Goal: Task Accomplishment & Management: Complete application form

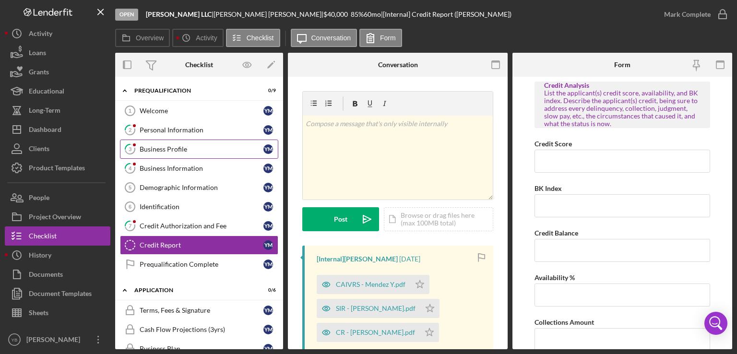
scroll to position [49, 0]
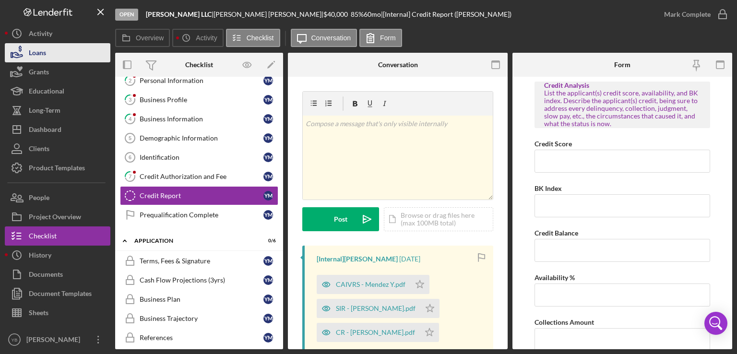
click at [52, 57] on button "Loans" at bounding box center [58, 52] width 106 height 19
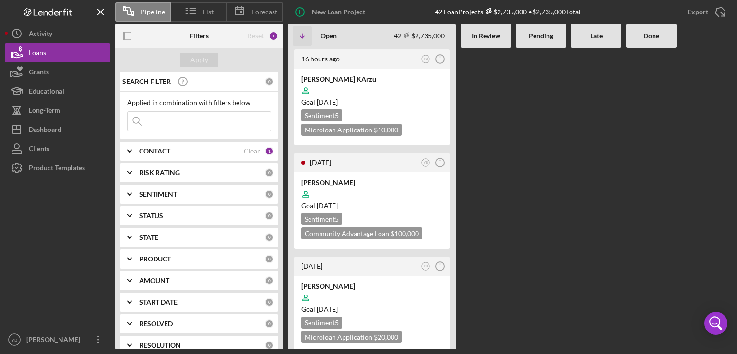
click at [502, 134] on Review at bounding box center [486, 198] width 50 height 301
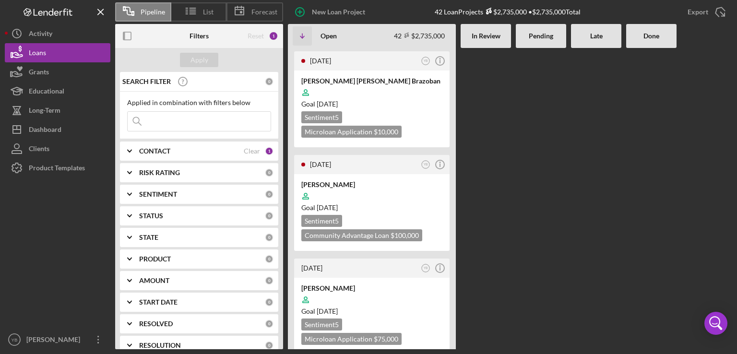
scroll to position [941, 0]
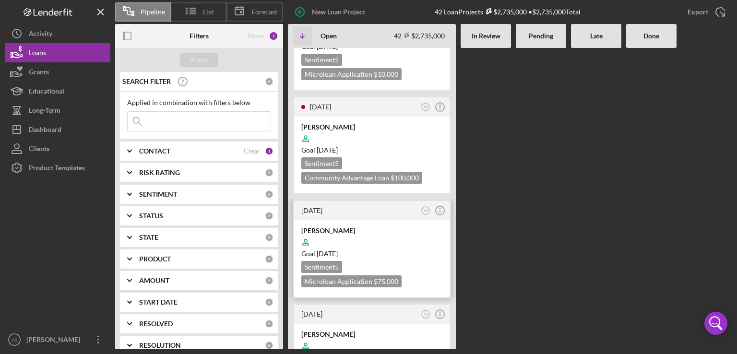
click at [405, 233] on div at bounding box center [371, 242] width 141 height 18
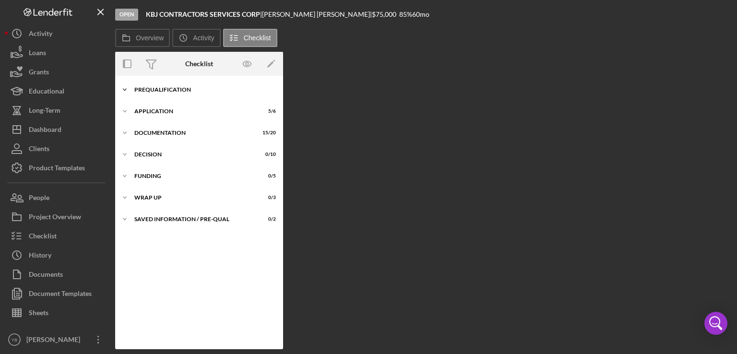
click at [180, 91] on div "Prequalification" at bounding box center [202, 90] width 137 height 6
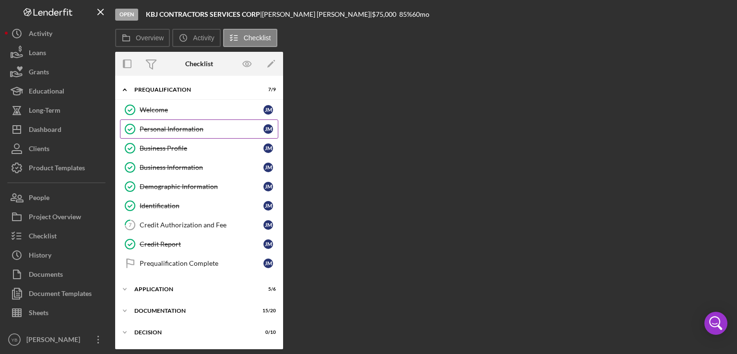
click at [176, 127] on div "Personal Information" at bounding box center [202, 129] width 124 height 8
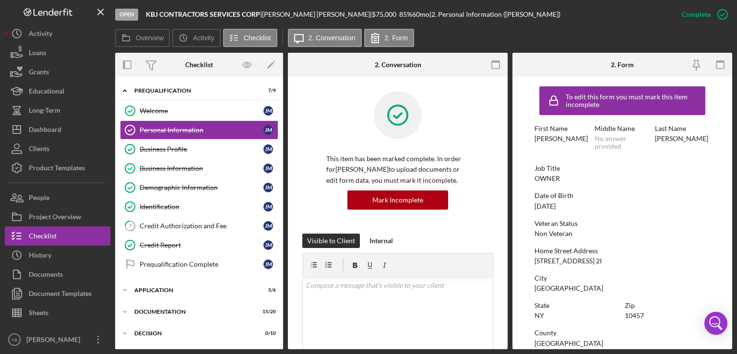
click at [661, 140] on div "[PERSON_NAME]" at bounding box center [681, 139] width 53 height 8
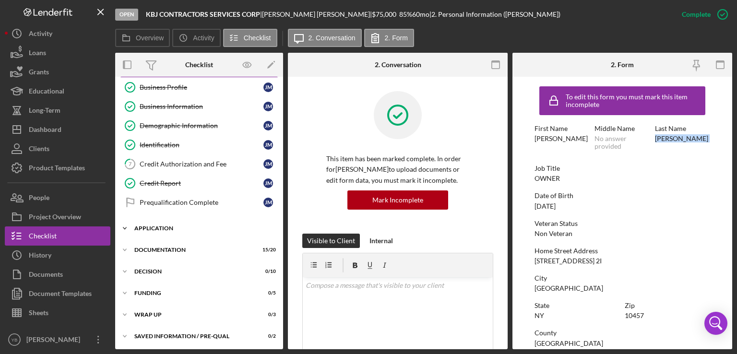
click at [169, 223] on div "Icon/Expander Application 5 / 6" at bounding box center [199, 228] width 168 height 19
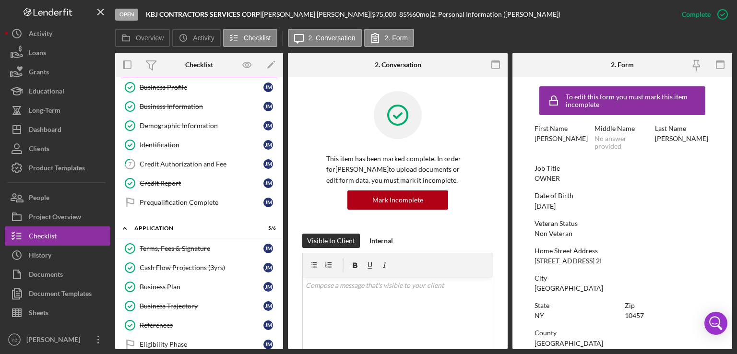
drag, startPoint x: 284, startPoint y: 191, endPoint x: 279, endPoint y: 139, distance: 52.5
click at [279, 139] on div "Overview Internal Workflow Stage Open Icon/Dropdown Arrow Archive (can unarchiv…" at bounding box center [423, 201] width 617 height 297
drag, startPoint x: 279, startPoint y: 139, endPoint x: 281, endPoint y: 271, distance: 132.0
click at [281, 271] on div "Icon/Expander Prequalification 7 / 9 Welcome Welcome [PERSON_NAME] Personal Inf…" at bounding box center [199, 213] width 168 height 273
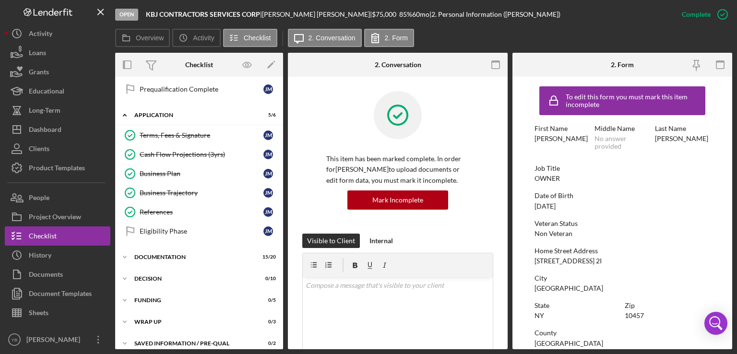
scroll to position [177, 0]
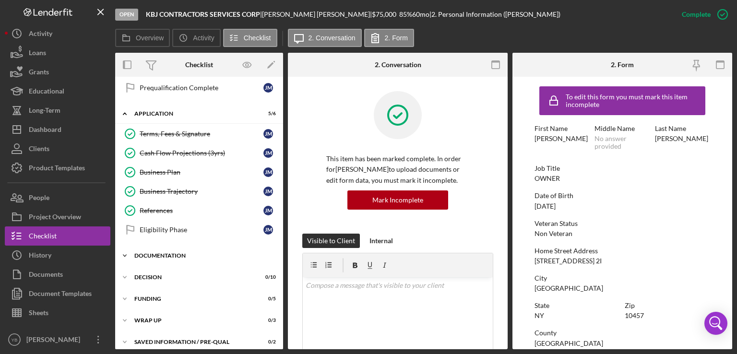
click at [177, 253] on div "Documentation" at bounding box center [202, 256] width 137 height 6
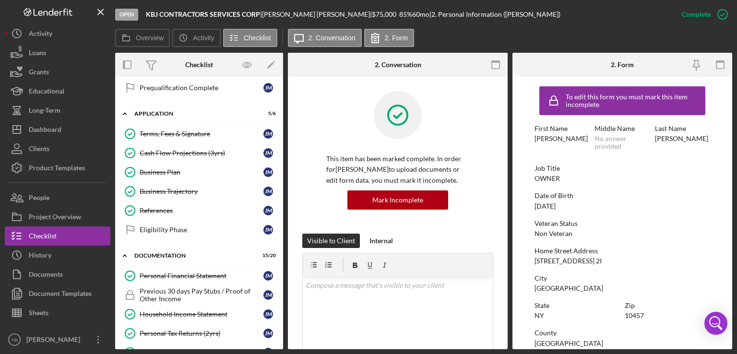
click at [282, 215] on div "Icon/Expander Prequalification 7 / 9 Welcome Welcome [PERSON_NAME] Personal Inf…" at bounding box center [199, 213] width 168 height 273
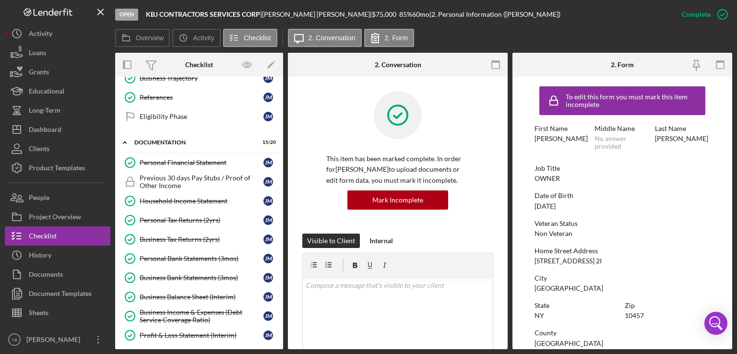
scroll to position [292, 0]
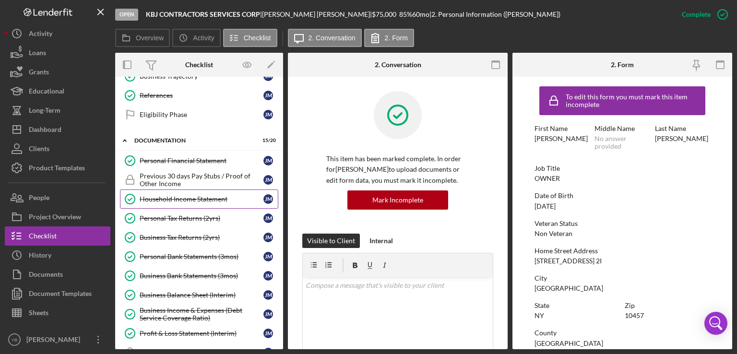
click at [209, 196] on div "Household Income Statement" at bounding box center [202, 199] width 124 height 8
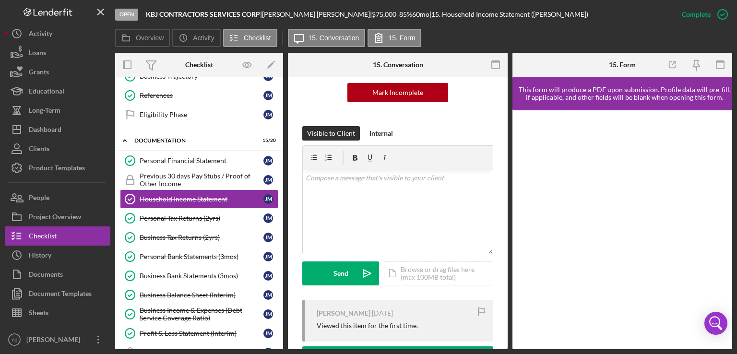
scroll to position [108, 0]
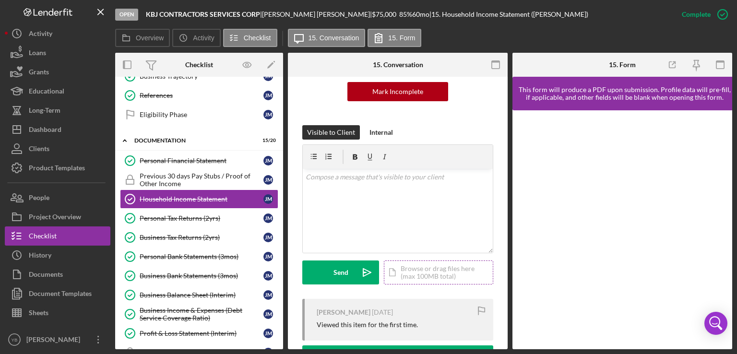
click at [426, 275] on div "Icon/Document Browse or drag files here (max 100MB total) Tap to choose files o…" at bounding box center [438, 273] width 109 height 24
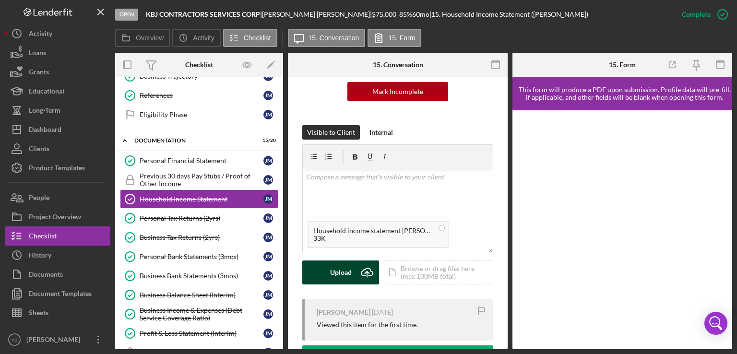
click at [343, 272] on div "Upload" at bounding box center [341, 273] width 22 height 24
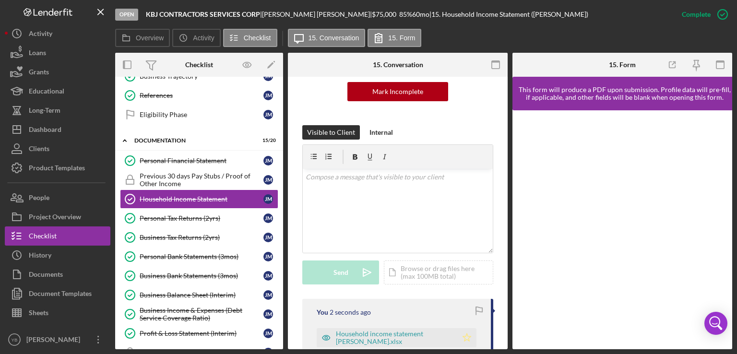
click at [464, 336] on icon "Icon/Star" at bounding box center [466, 337] width 19 height 19
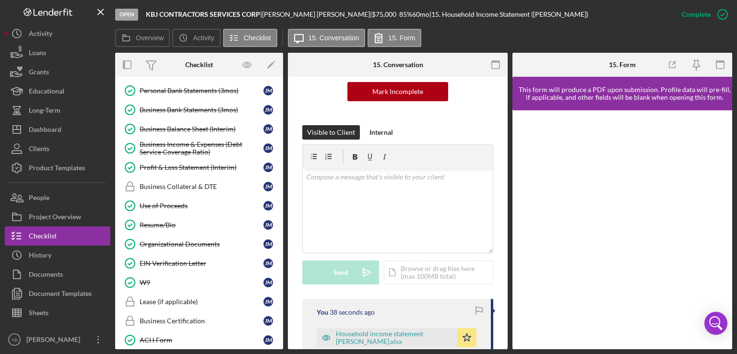
scroll to position [457, 0]
click at [144, 281] on div "W9" at bounding box center [202, 284] width 124 height 8
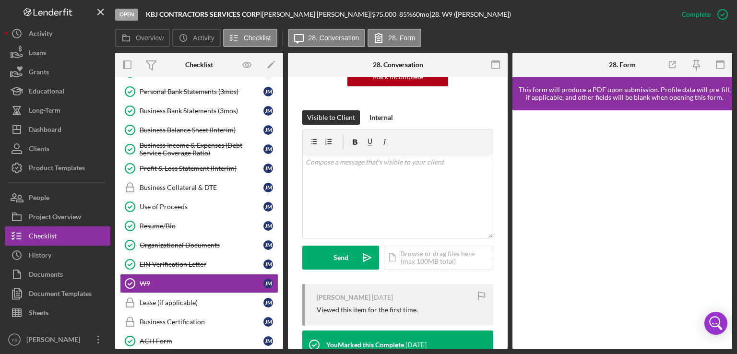
scroll to position [124, 0]
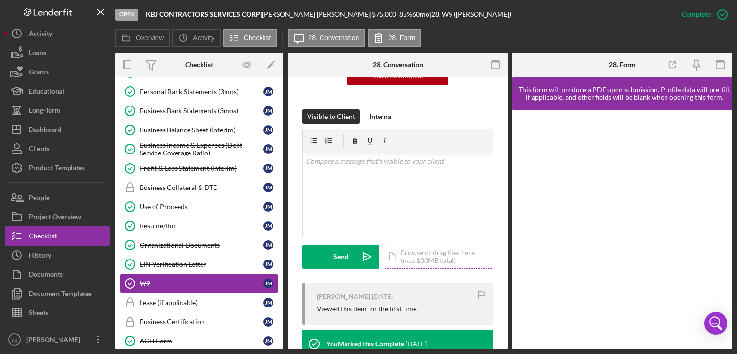
click at [426, 263] on div "Icon/Document Browse or drag files here (max 100MB total) Tap to choose files o…" at bounding box center [438, 257] width 109 height 24
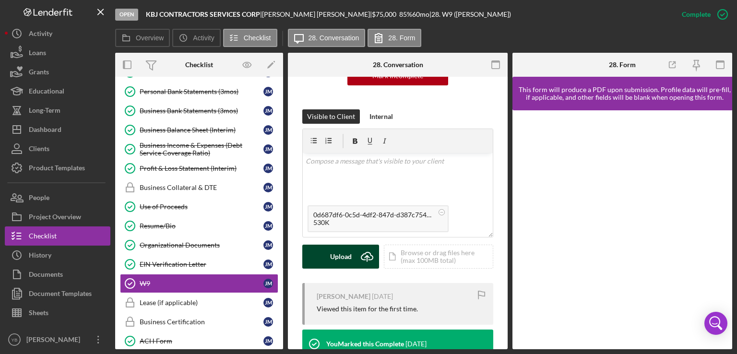
click at [346, 255] on div "Upload" at bounding box center [341, 257] width 22 height 24
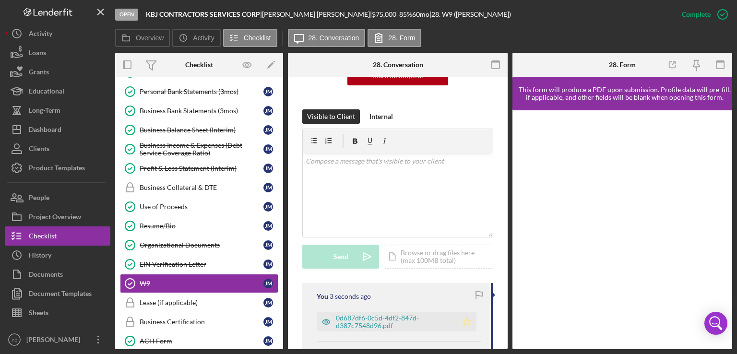
click at [467, 318] on icon "Icon/Star" at bounding box center [466, 321] width 19 height 19
click at [206, 241] on div "Organizational Documents" at bounding box center [202, 245] width 124 height 8
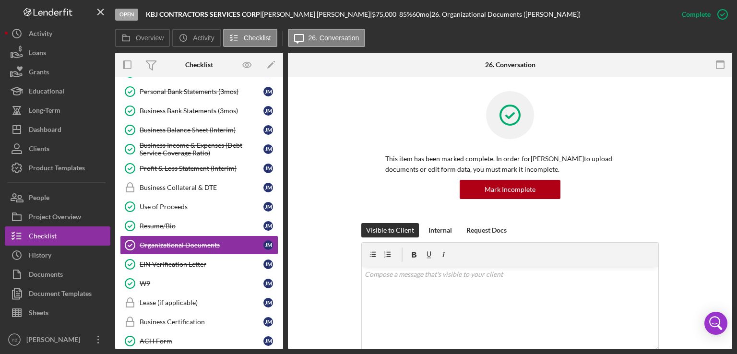
click at [706, 185] on div "This item has been marked complete. In order for [PERSON_NAME] to upload docume…" at bounding box center [510, 157] width 416 height 132
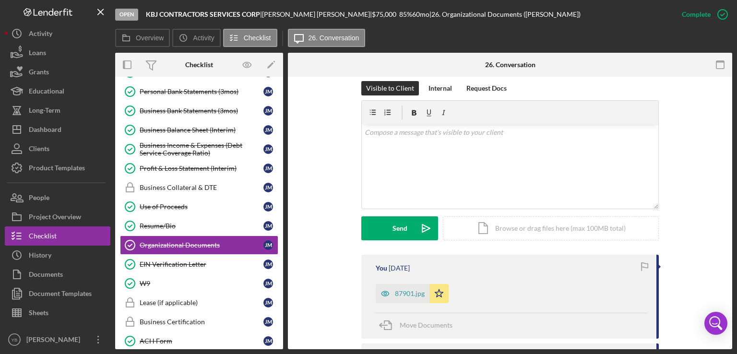
scroll to position [211, 0]
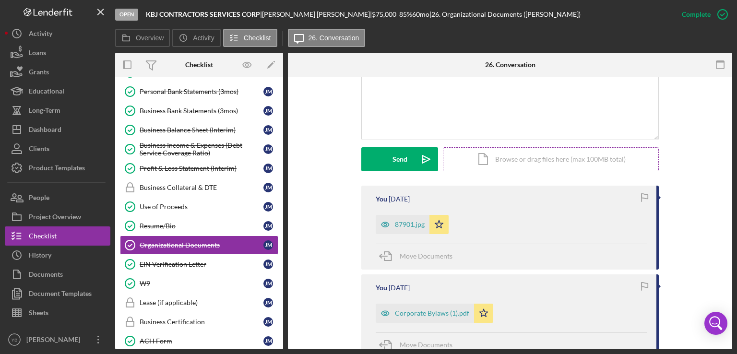
click at [536, 157] on div "Icon/Document Browse or drag files here (max 100MB total) Tap to choose files o…" at bounding box center [551, 159] width 216 height 24
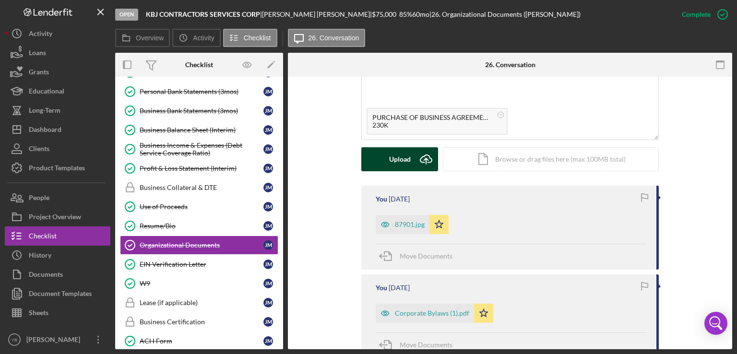
click at [398, 163] on div "Upload" at bounding box center [400, 159] width 22 height 24
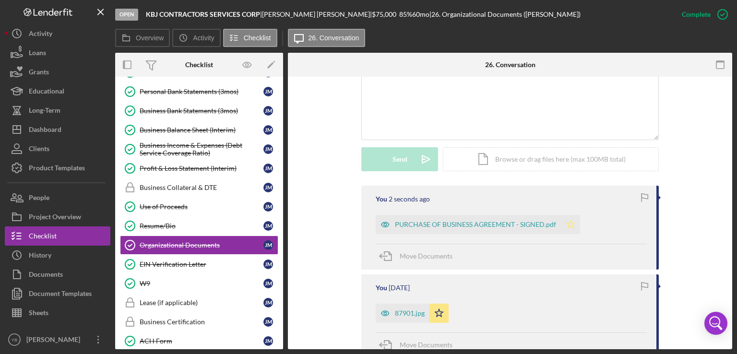
click at [564, 225] on icon "Icon/Star" at bounding box center [570, 224] width 19 height 19
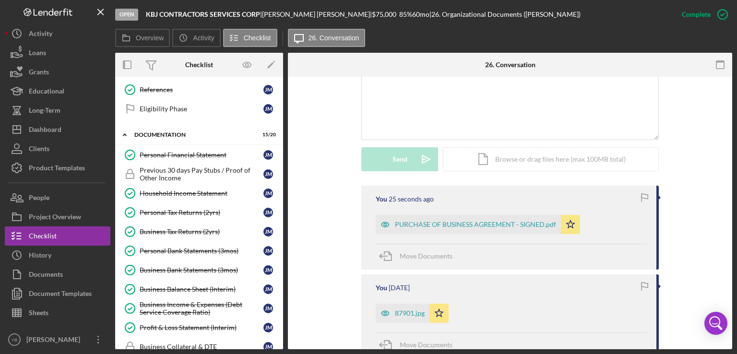
scroll to position [296, 0]
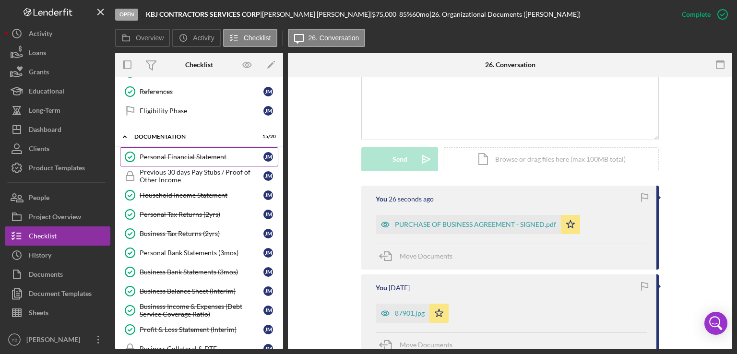
click at [192, 153] on div "Personal Financial Statement" at bounding box center [202, 157] width 124 height 8
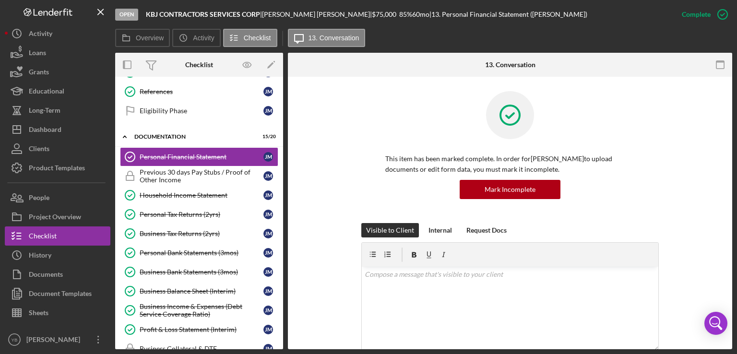
click at [645, 143] on div "This item has been marked complete. In order for [PERSON_NAME] to upload docume…" at bounding box center [510, 157] width 298 height 132
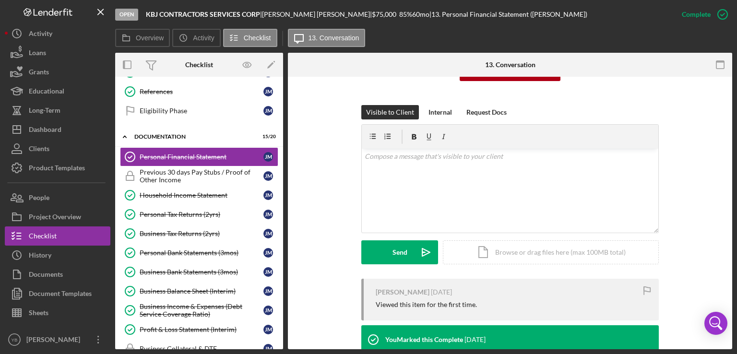
scroll to position [192, 0]
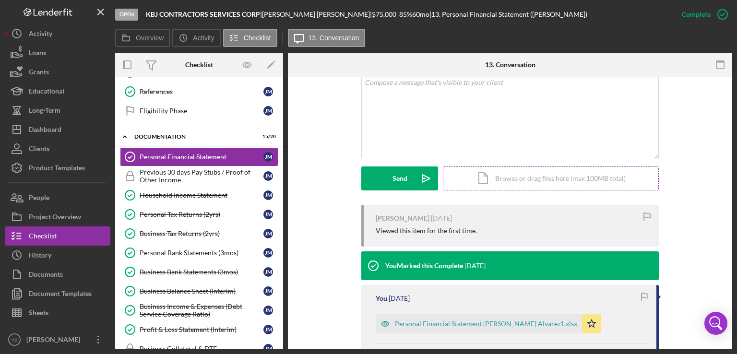
click at [574, 178] on div "Icon/Document Browse or drag files here (max 100MB total) Tap to choose files o…" at bounding box center [551, 179] width 216 height 24
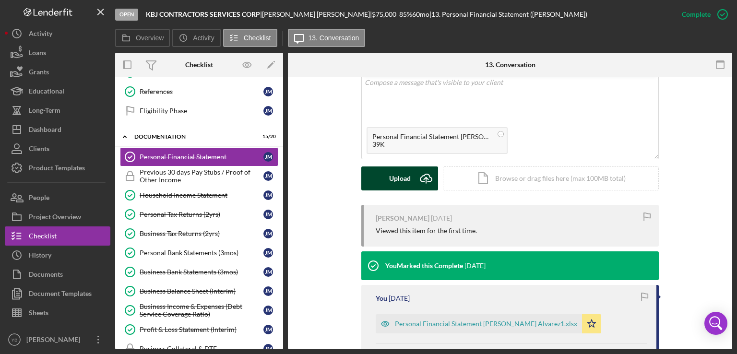
click at [400, 181] on div "Upload" at bounding box center [400, 179] width 22 height 24
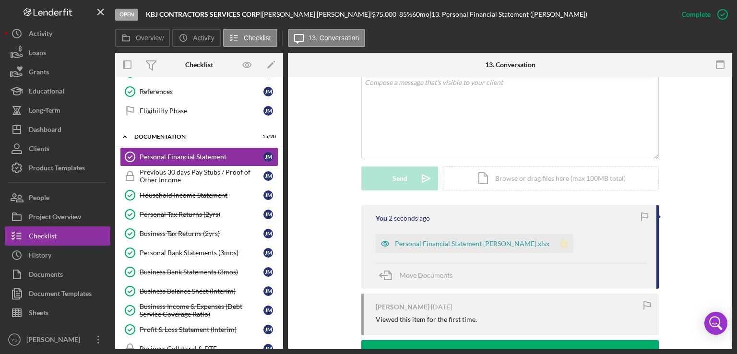
click at [565, 245] on polygon "button" at bounding box center [564, 243] width 8 height 8
click at [192, 250] on div "Personal Bank Statements (3mos)" at bounding box center [202, 253] width 124 height 8
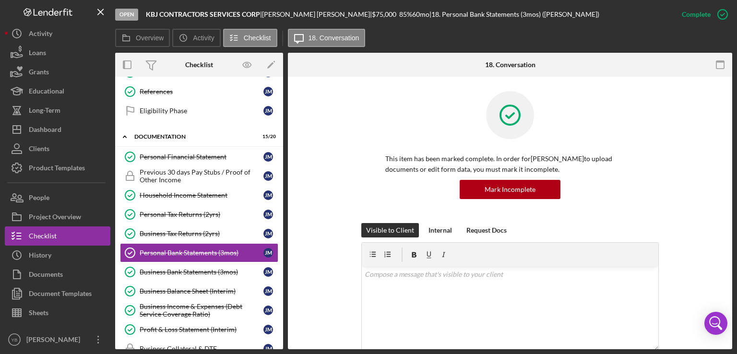
click at [653, 183] on div "This item has been marked complete. In order for [PERSON_NAME] to upload docume…" at bounding box center [510, 157] width 298 height 132
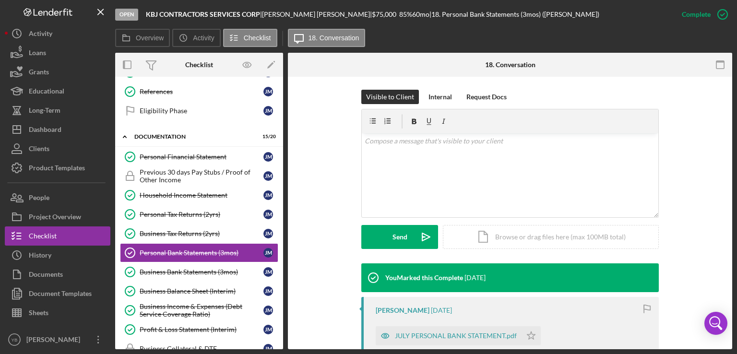
scroll to position [134, 0]
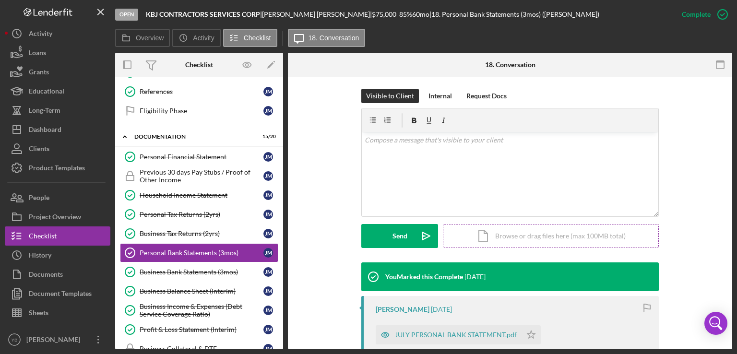
click at [537, 235] on div "Icon/Document Browse or drag files here (max 100MB total) Tap to choose files o…" at bounding box center [551, 236] width 216 height 24
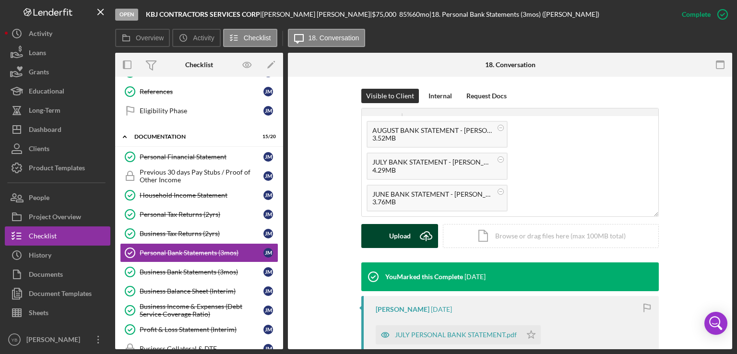
click at [392, 239] on div "Upload" at bounding box center [400, 236] width 22 height 24
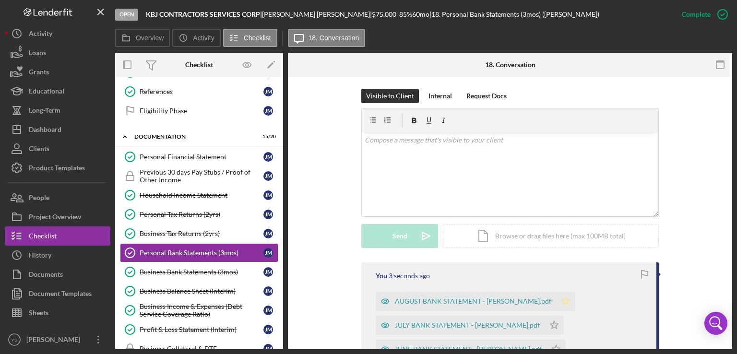
click at [556, 302] on icon "Icon/Star" at bounding box center [565, 301] width 19 height 19
click at [545, 322] on icon "Icon/Star" at bounding box center [554, 325] width 19 height 19
click at [646, 324] on div "You 3 seconds ago AUGUST BANK STATEMENT - [PERSON_NAME].pdf Icon/Star JULY BANK…" at bounding box center [510, 329] width 298 height 132
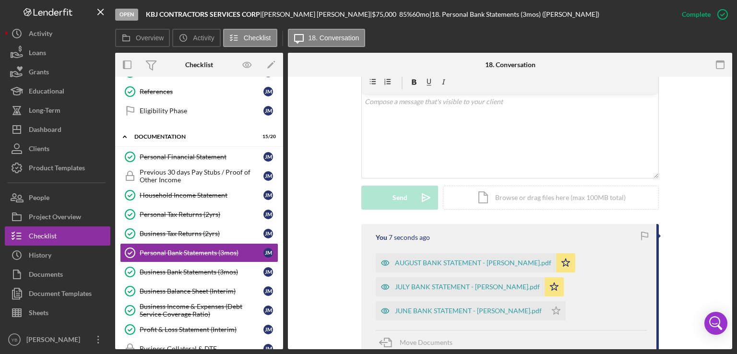
scroll to position [192, 0]
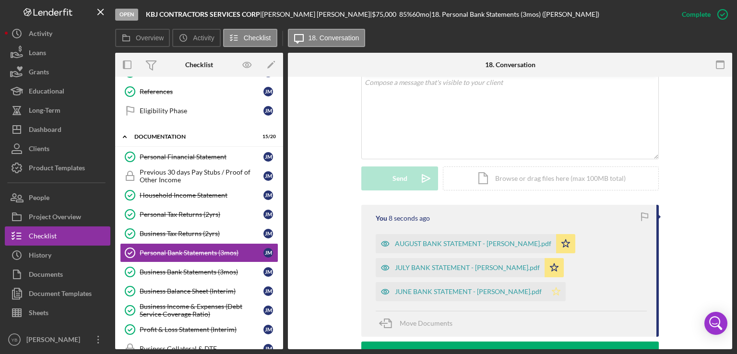
click at [547, 291] on icon "Icon/Star" at bounding box center [556, 291] width 19 height 19
click at [282, 181] on div "Overview Internal Workflow Stage Open Icon/Dropdown Arrow Archive (can unarchiv…" at bounding box center [423, 201] width 617 height 297
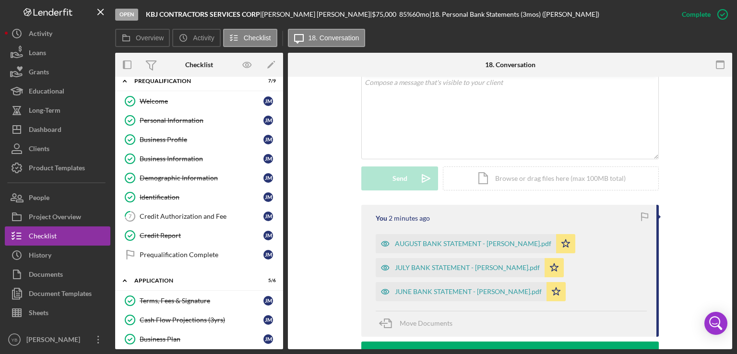
scroll to position [0, 0]
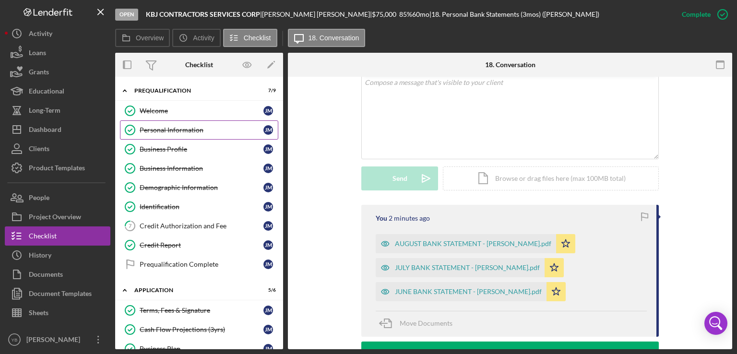
click at [177, 128] on div "Personal Information" at bounding box center [202, 130] width 124 height 8
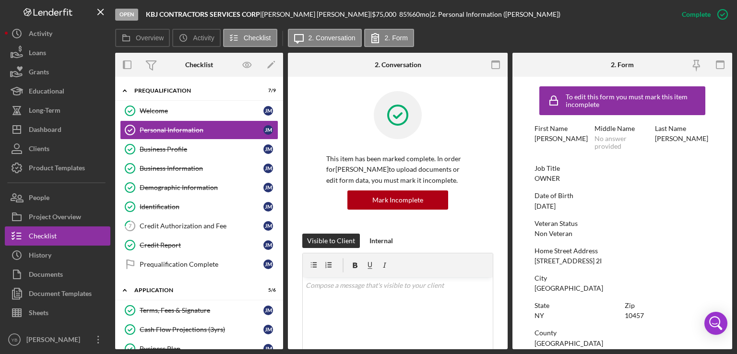
click at [551, 204] on div "[DATE]" at bounding box center [545, 207] width 21 height 8
click at [703, 13] on div "Mark Incomplete" at bounding box center [684, 14] width 51 height 19
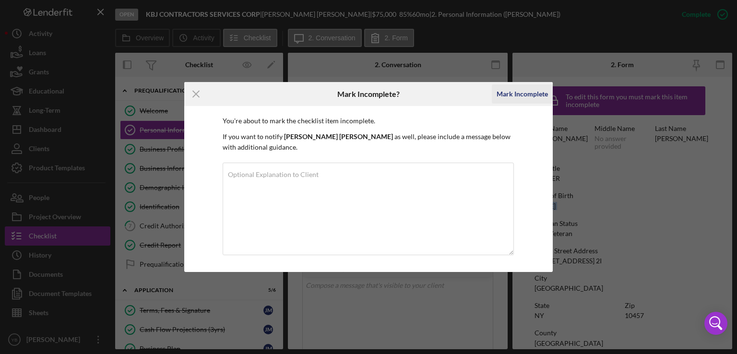
click at [529, 92] on div "Mark Incomplete" at bounding box center [522, 93] width 51 height 19
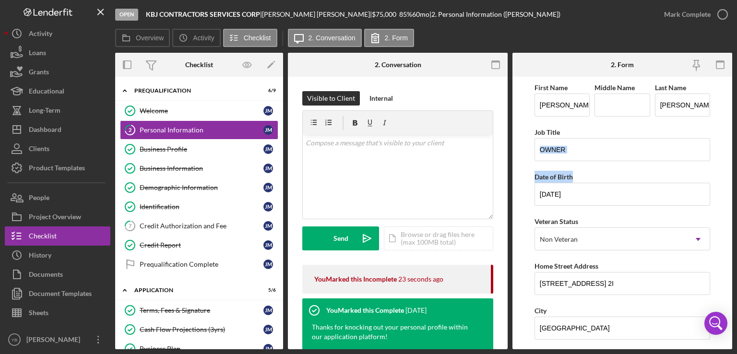
drag, startPoint x: 733, startPoint y: 169, endPoint x: 733, endPoint y: 127, distance: 42.2
click at [733, 127] on div "Open KBJ CONTRACTORS SERVICES CORP | [PERSON_NAME] | $75,000 $75,000 85 % 60 mo…" at bounding box center [368, 177] width 737 height 354
click at [567, 105] on input "[PERSON_NAME]" at bounding box center [562, 105] width 55 height 23
type input "J"
type input "MALANY"
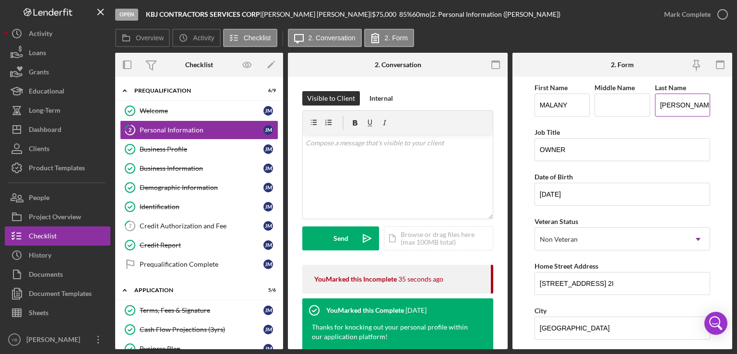
click at [704, 108] on input "[PERSON_NAME]" at bounding box center [682, 105] width 55 height 23
type input "M"
type input "[PERSON_NAME]"
click at [580, 188] on input "[DATE]" at bounding box center [623, 194] width 176 height 23
type input "1m/dd/yyyy"
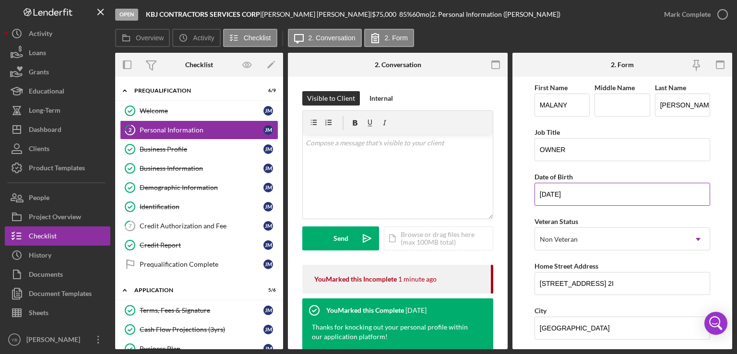
type input "[DATE]"
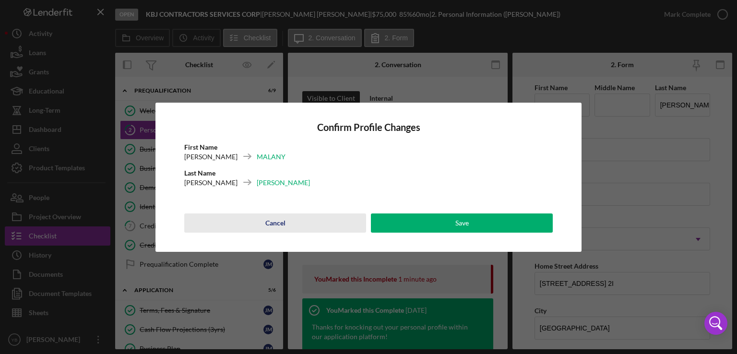
click at [278, 222] on div "Cancel" at bounding box center [275, 223] width 20 height 19
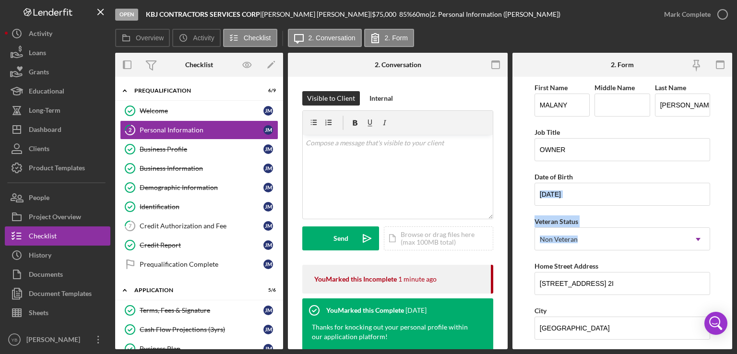
drag, startPoint x: 733, startPoint y: 188, endPoint x: 731, endPoint y: 235, distance: 46.6
click at [731, 235] on div "Open KBJ CONTRACTORS SERVICES CORP | [PERSON_NAME] | $75,000 $75,000 85 % 60 mo…" at bounding box center [368, 177] width 737 height 354
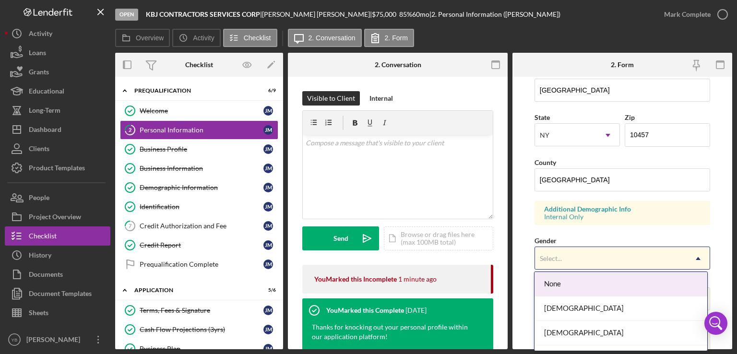
click at [691, 254] on icon "Icon/Dropdown Arrow" at bounding box center [698, 258] width 23 height 23
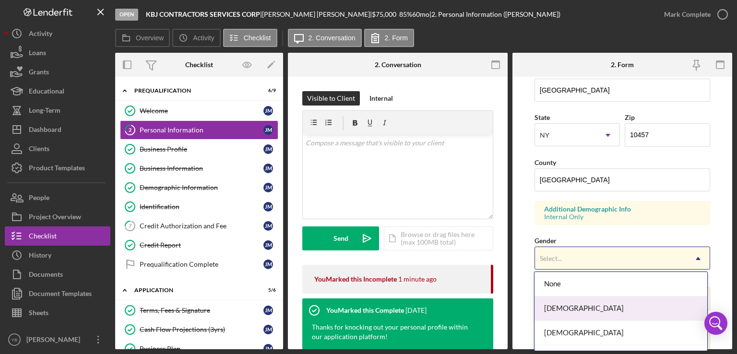
click at [580, 309] on div "[DEMOGRAPHIC_DATA]" at bounding box center [621, 309] width 173 height 24
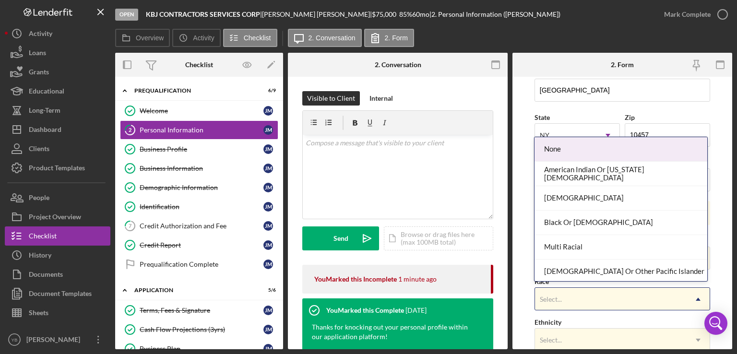
click at [614, 297] on div "Select..." at bounding box center [611, 299] width 152 height 22
click at [592, 153] on div "None" at bounding box center [621, 149] width 173 height 24
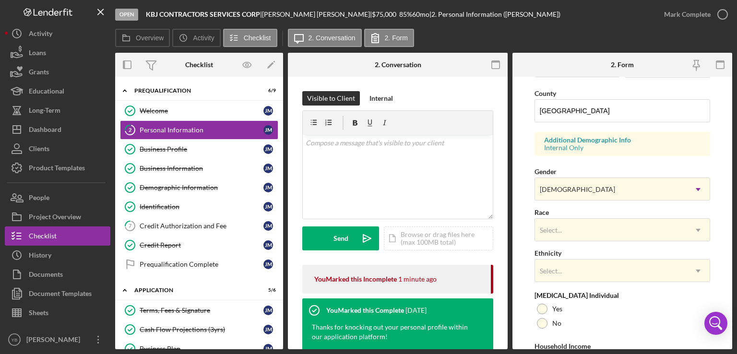
scroll to position [308, 0]
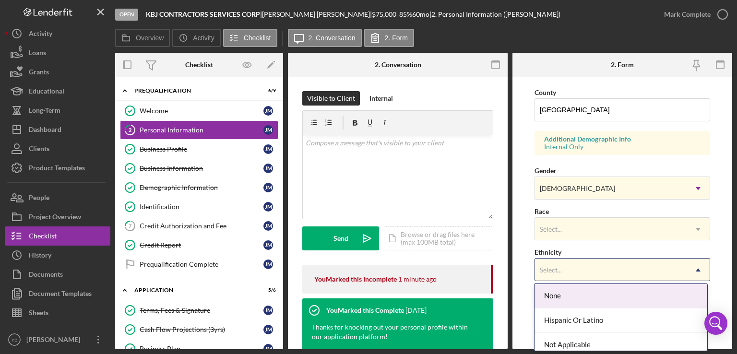
click at [699, 274] on icon "Icon/Dropdown Arrow" at bounding box center [698, 270] width 23 height 23
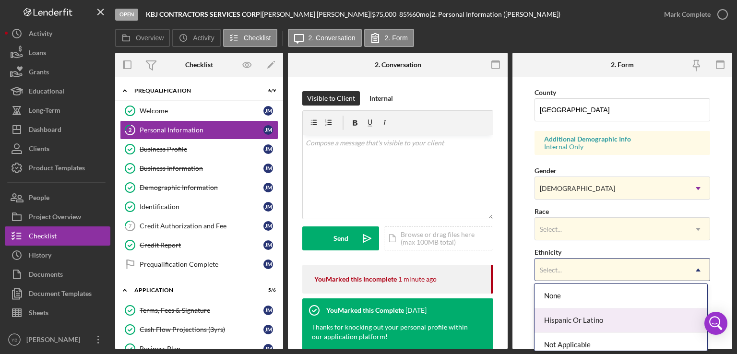
click at [591, 322] on div "Hispanic Or Latino" at bounding box center [621, 321] width 173 height 24
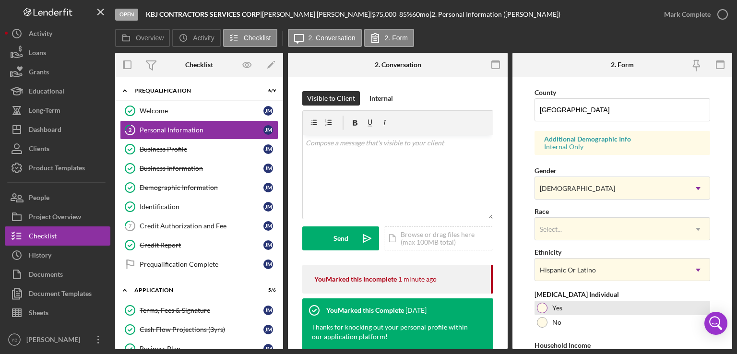
click at [543, 303] on div at bounding box center [542, 308] width 11 height 11
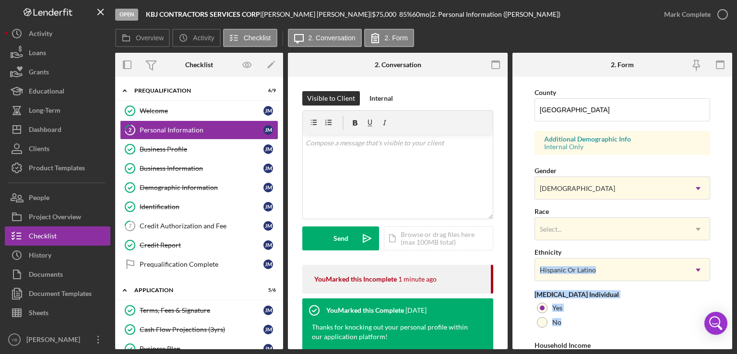
drag, startPoint x: 733, startPoint y: 254, endPoint x: 735, endPoint y: 314, distance: 60.0
click at [735, 314] on div "Open KBJ CONTRACTORS SERVICES CORP | [PERSON_NAME] | $75,000 $75,000 85 % 60 mo…" at bounding box center [368, 177] width 737 height 354
click at [719, 235] on form "First Name [PERSON_NAME] Middle Name Last Name [PERSON_NAME] Job Title OWNER Da…" at bounding box center [623, 213] width 220 height 273
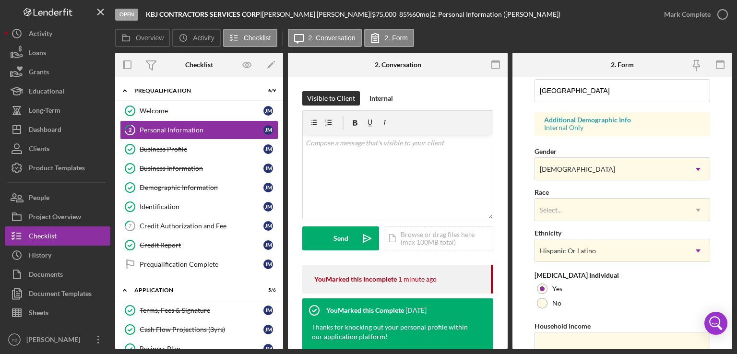
scroll to position [367, 0]
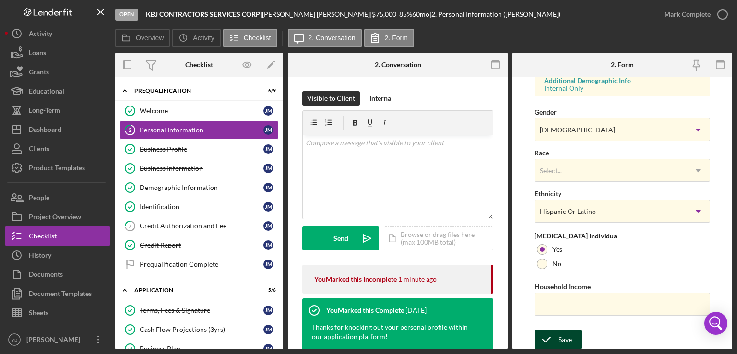
click at [551, 339] on icon "submit" at bounding box center [547, 340] width 24 height 24
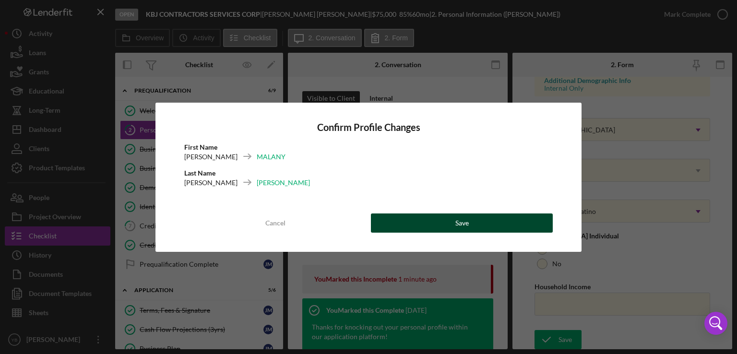
click at [485, 225] on button "Save" at bounding box center [462, 223] width 182 height 19
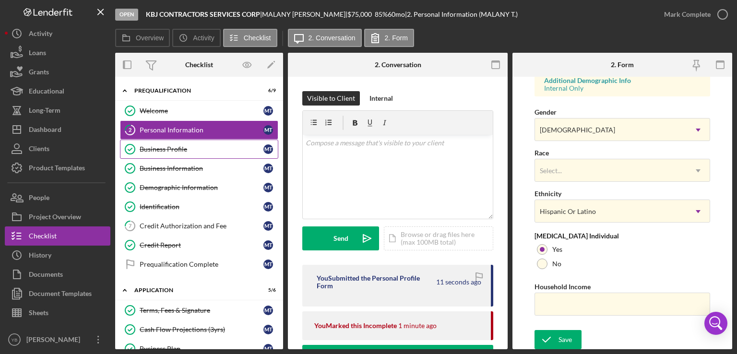
click at [178, 150] on div "Business Profile" at bounding box center [202, 149] width 124 height 8
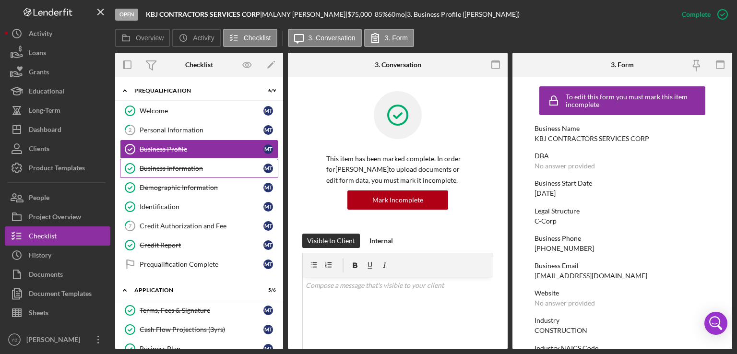
click at [181, 167] on div "Business Information" at bounding box center [202, 169] width 124 height 8
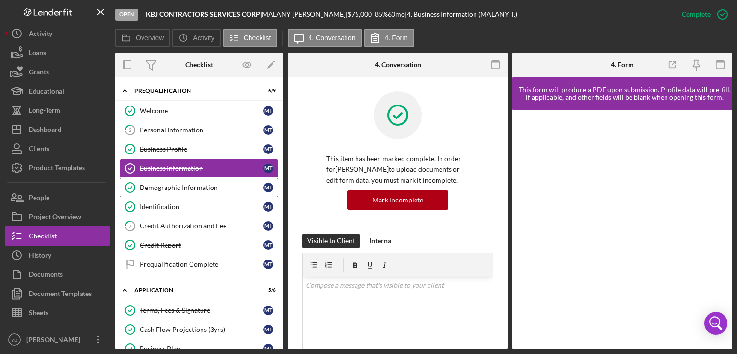
click at [182, 187] on div "Demographic Information" at bounding box center [202, 188] width 124 height 8
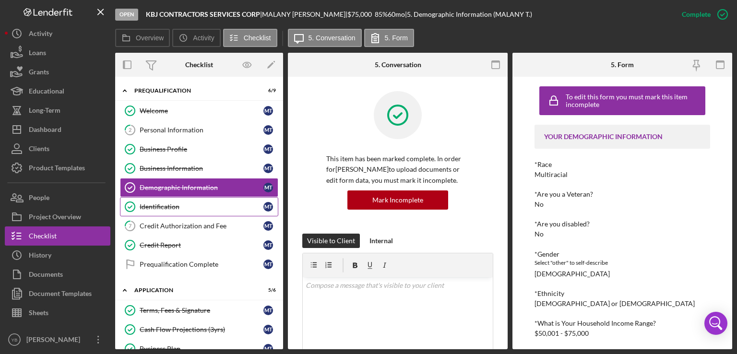
click at [181, 204] on div "Identification" at bounding box center [202, 207] width 124 height 8
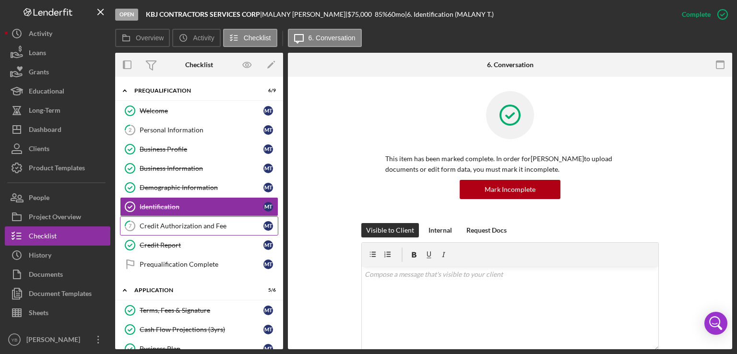
click at [181, 219] on link "7 Credit Authorization and Fee M T" at bounding box center [199, 225] width 158 height 19
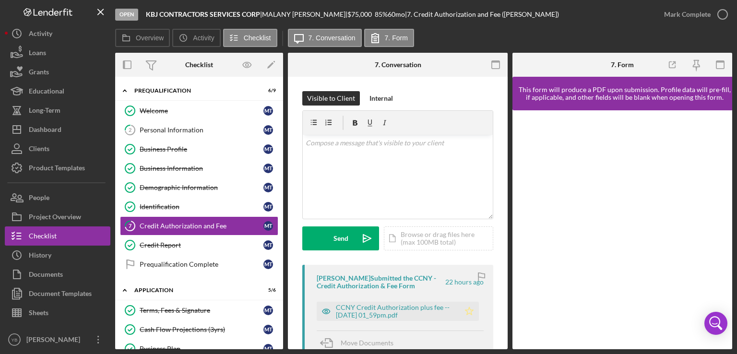
click at [467, 308] on polygon "button" at bounding box center [470, 311] width 8 height 8
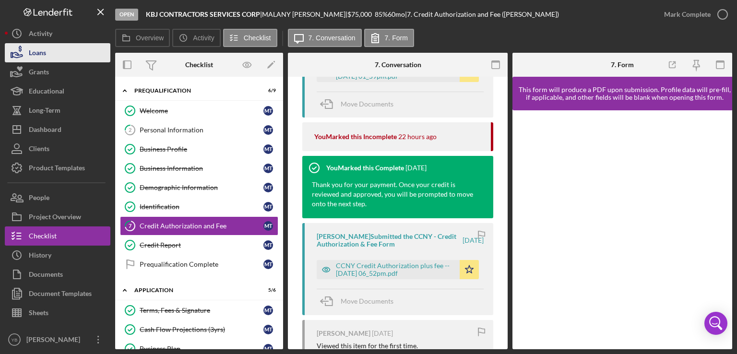
click at [58, 51] on button "Loans" at bounding box center [58, 52] width 106 height 19
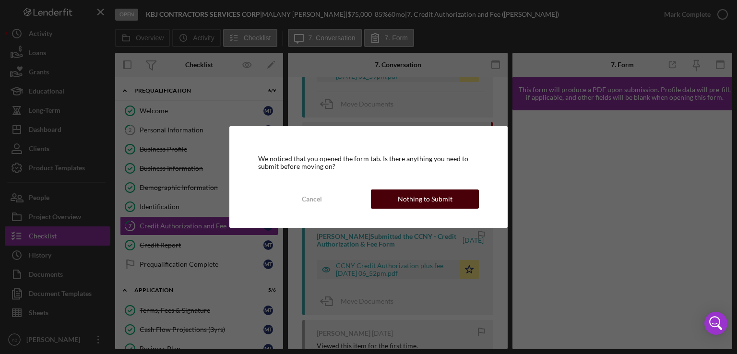
click at [424, 198] on div "Nothing to Submit" at bounding box center [425, 199] width 55 height 19
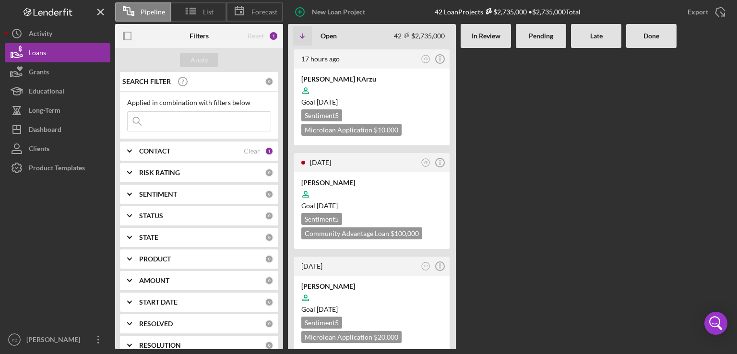
click at [560, 173] on div at bounding box center [541, 198] width 50 height 301
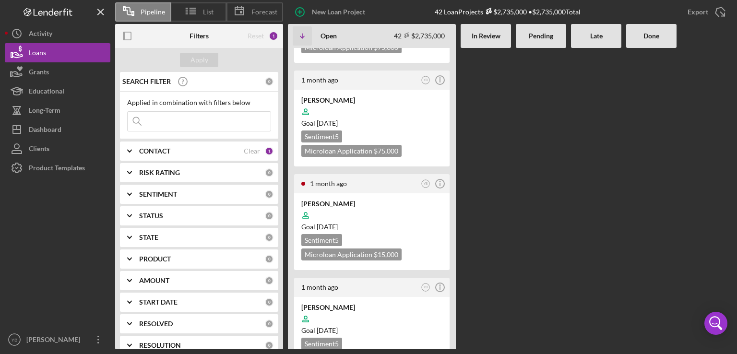
scroll to position [3053, 0]
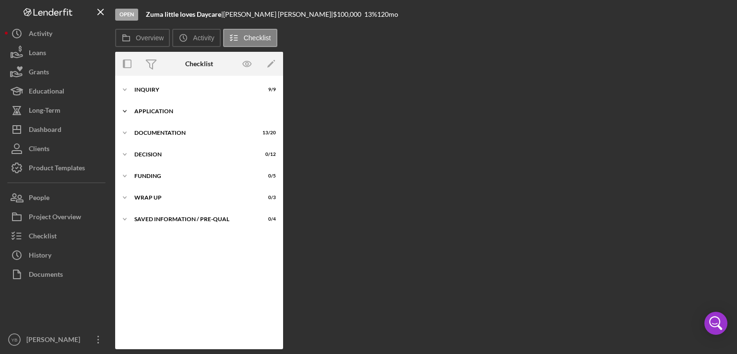
click at [169, 109] on div "Application" at bounding box center [202, 111] width 137 height 6
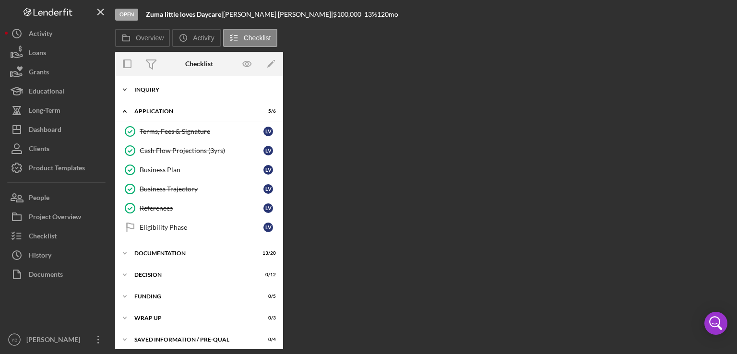
click at [158, 87] on div "Inquiry" at bounding box center [202, 90] width 137 height 6
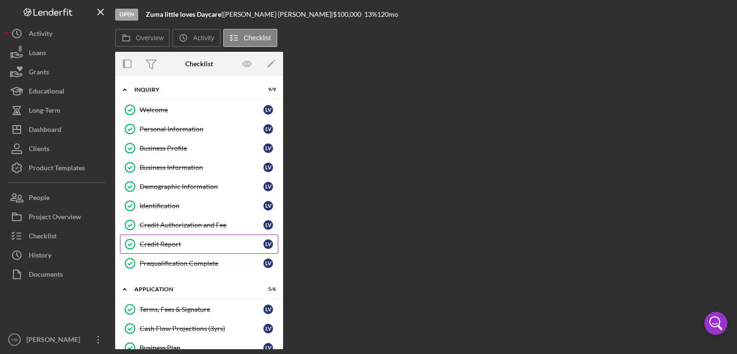
click at [173, 241] on div "Credit Report" at bounding box center [202, 244] width 124 height 8
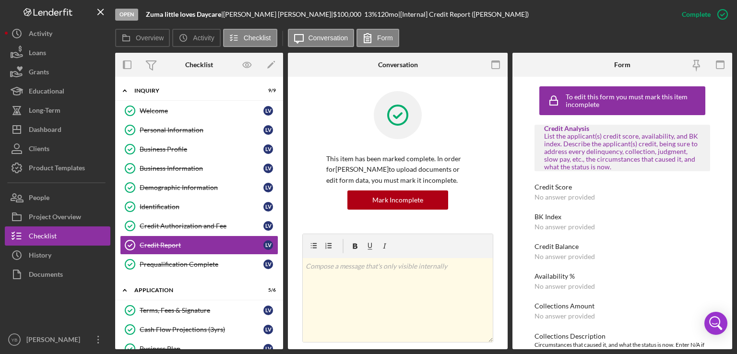
drag, startPoint x: 509, startPoint y: 192, endPoint x: 507, endPoint y: 197, distance: 5.6
click at [507, 197] on div "Overview Internal Workflow Stage Open Icon/Dropdown Arrow Archive (can unarchiv…" at bounding box center [423, 201] width 617 height 297
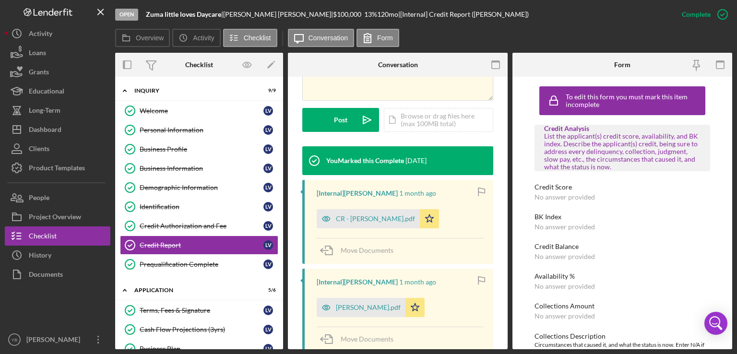
scroll to position [263, 0]
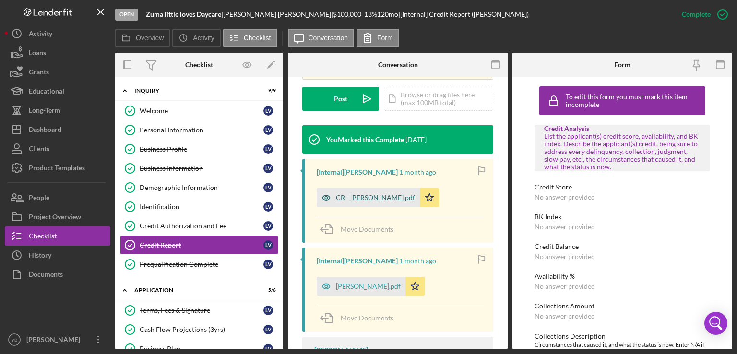
click at [367, 199] on div "CR - [PERSON_NAME].pdf" at bounding box center [375, 198] width 79 height 8
